Goal: Go to known website: Access a specific website the user already knows

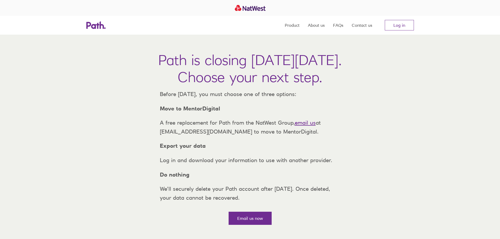
drag, startPoint x: 0, startPoint y: 0, endPoint x: 100, endPoint y: 157, distance: 186.2
click at [100, 157] on div "Path is closing [DATE][DATE]. Choose your next step. Before [DATE], you must ch…" at bounding box center [250, 132] width 500 height 194
